Goal: Find specific page/section: Find specific page/section

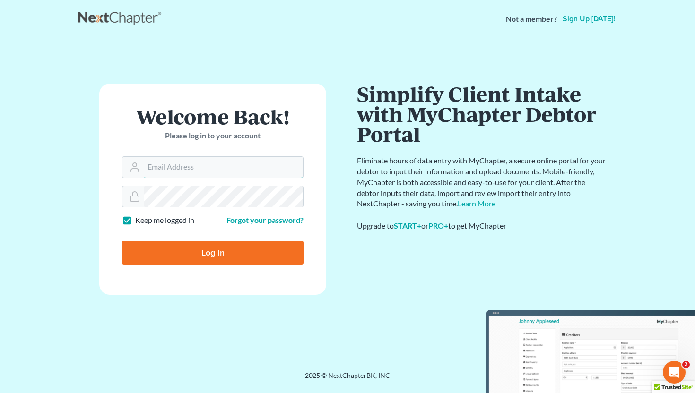
type input "[EMAIL_ADDRESS][DOMAIN_NAME]"
click at [204, 257] on input "Log In" at bounding box center [212, 253] width 181 height 24
type input "Thinking..."
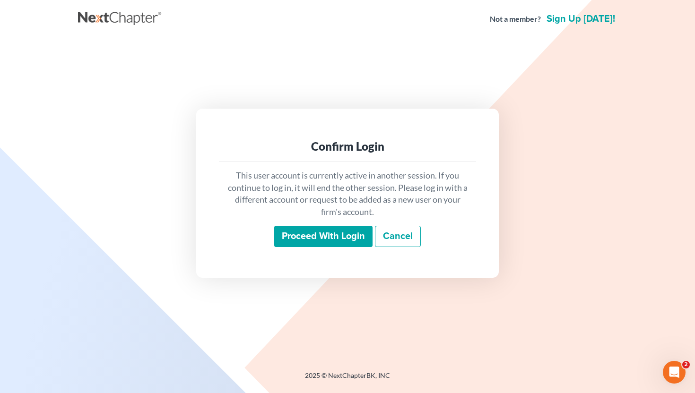
click at [301, 235] on input "Proceed with login" at bounding box center [323, 237] width 98 height 22
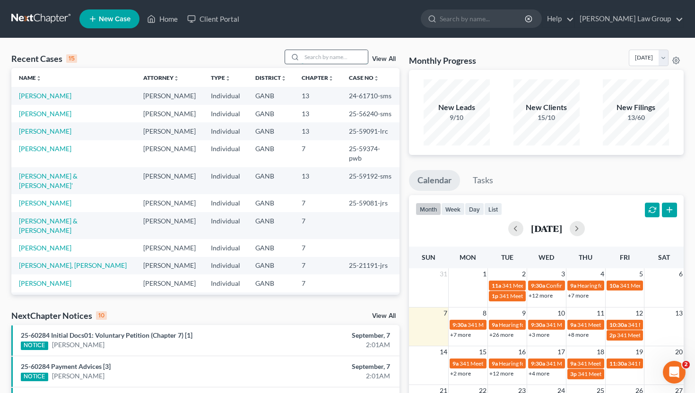
click at [318, 58] on input "search" at bounding box center [334, 57] width 66 height 14
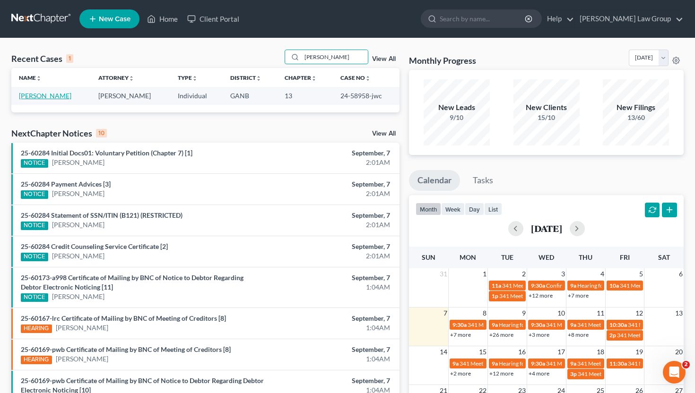
type input "presley"
click at [52, 98] on link "Presley, Jacqueline" at bounding box center [45, 96] width 52 height 8
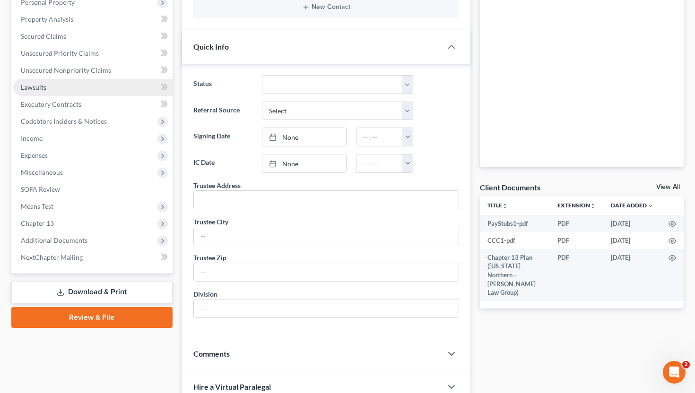
scroll to position [182, 0]
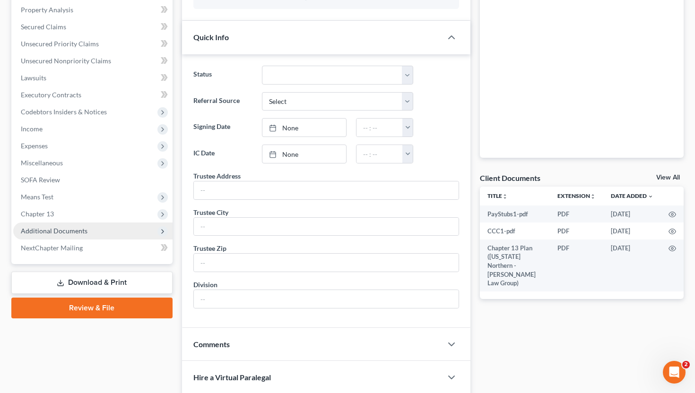
click at [61, 231] on span "Additional Documents" at bounding box center [54, 231] width 67 height 8
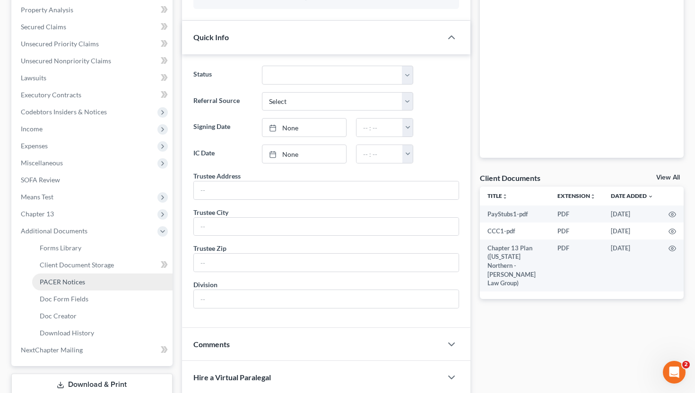
click at [62, 287] on link "PACER Notices" at bounding box center [102, 282] width 140 height 17
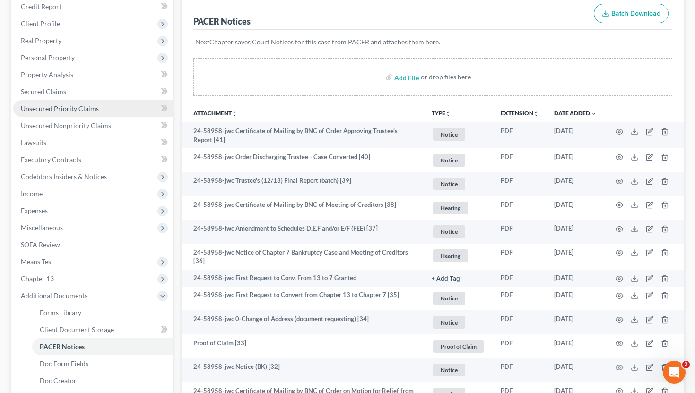
scroll to position [122, 0]
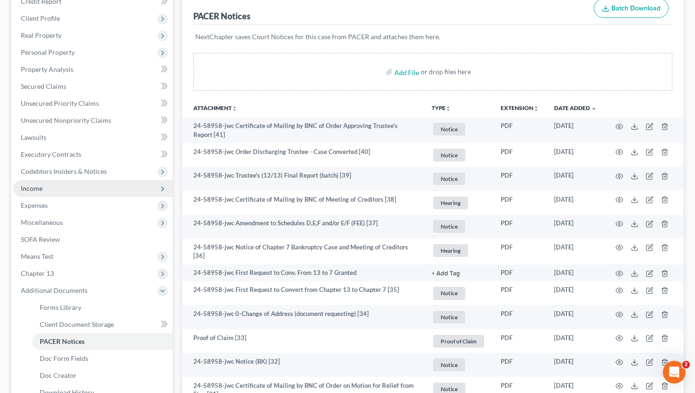
click at [53, 190] on span "Income" at bounding box center [92, 188] width 159 height 17
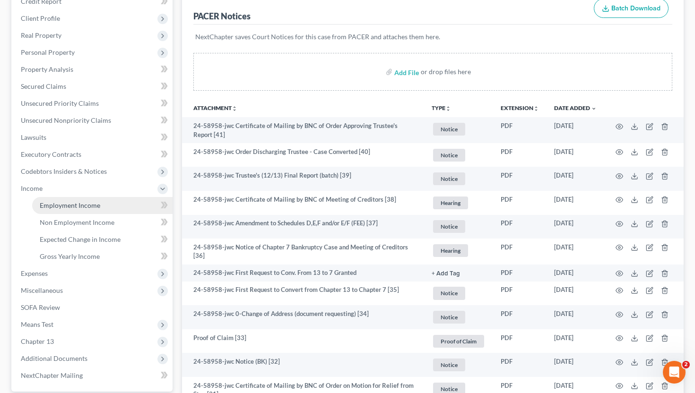
click at [53, 208] on span "Employment Income" at bounding box center [70, 205] width 60 height 8
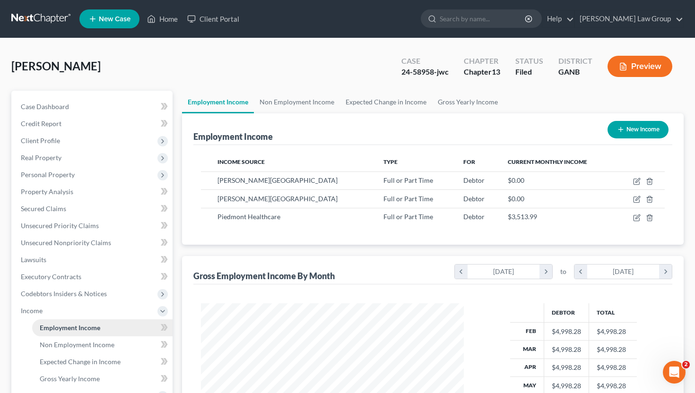
scroll to position [169, 282]
